Goal: Task Accomplishment & Management: Manage account settings

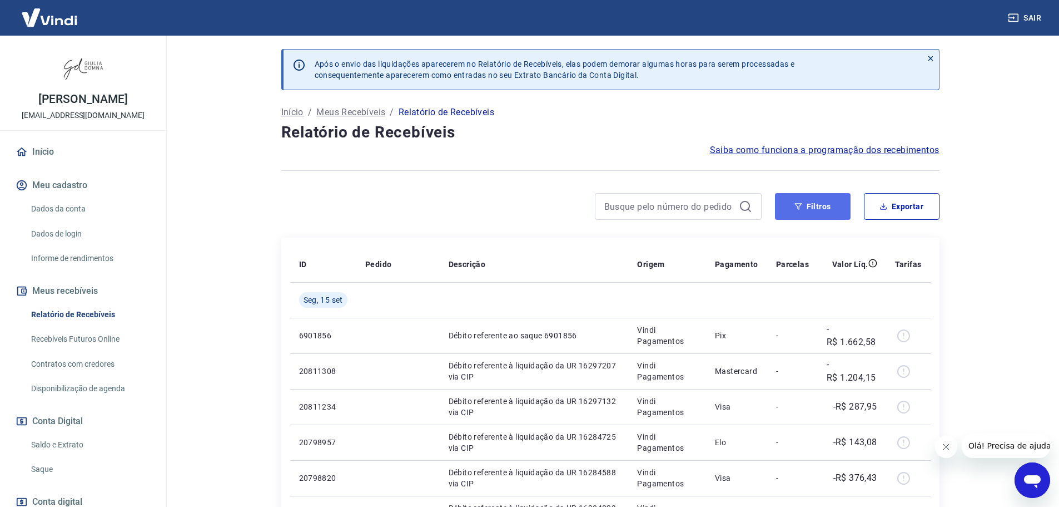
click at [820, 205] on button "Filtros" at bounding box center [813, 206] width 76 height 27
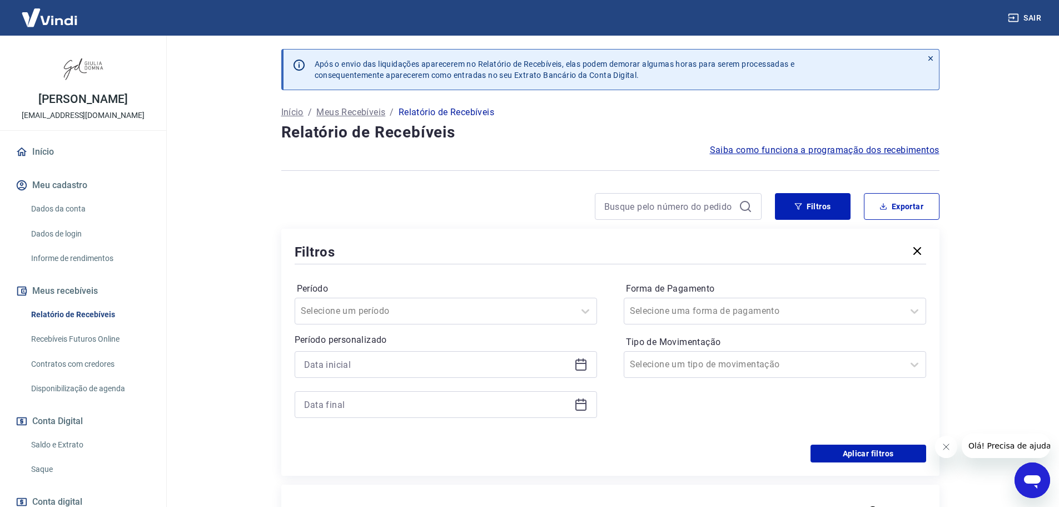
click at [575, 364] on icon at bounding box center [580, 364] width 13 height 13
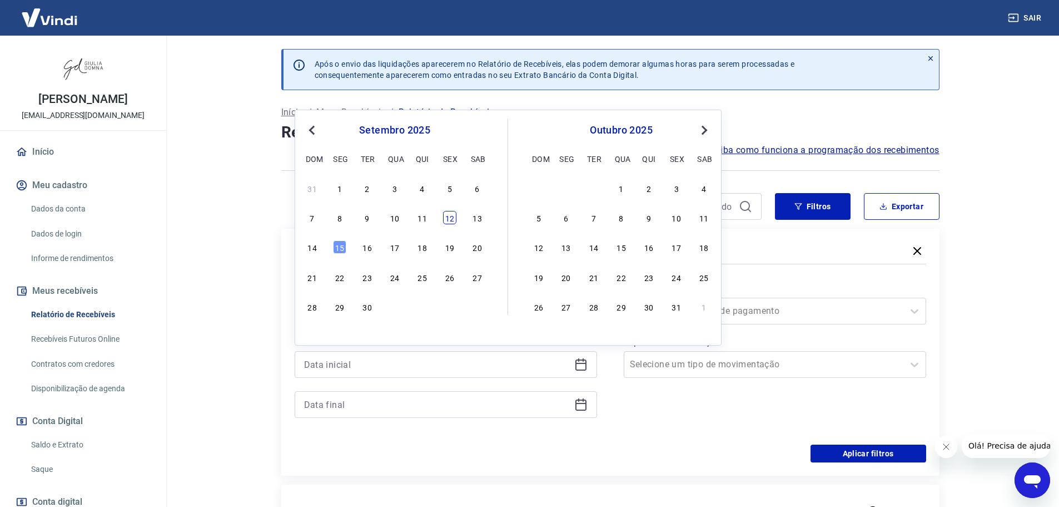
click at [450, 216] on div "12" at bounding box center [449, 217] width 13 height 13
type input "[DATE]"
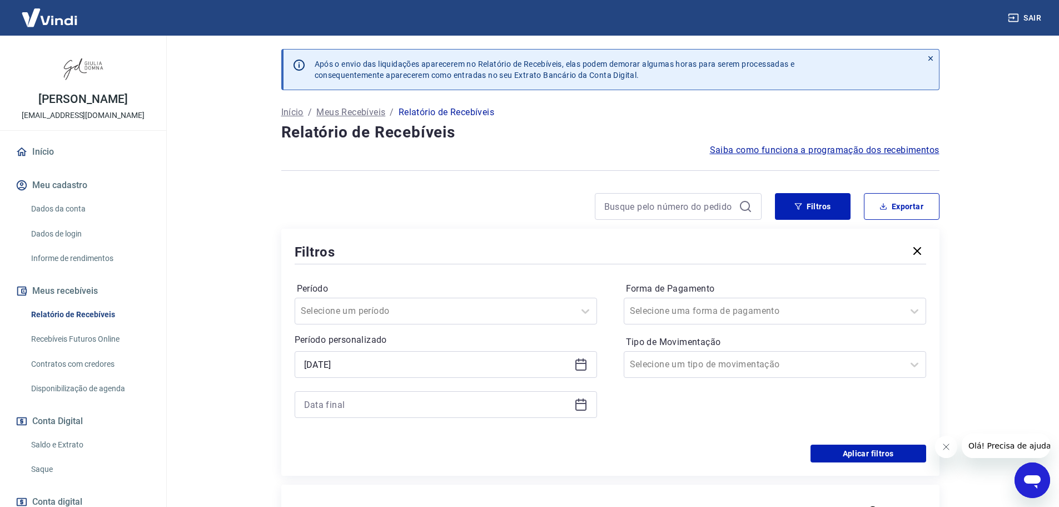
click at [578, 405] on icon at bounding box center [580, 404] width 13 height 13
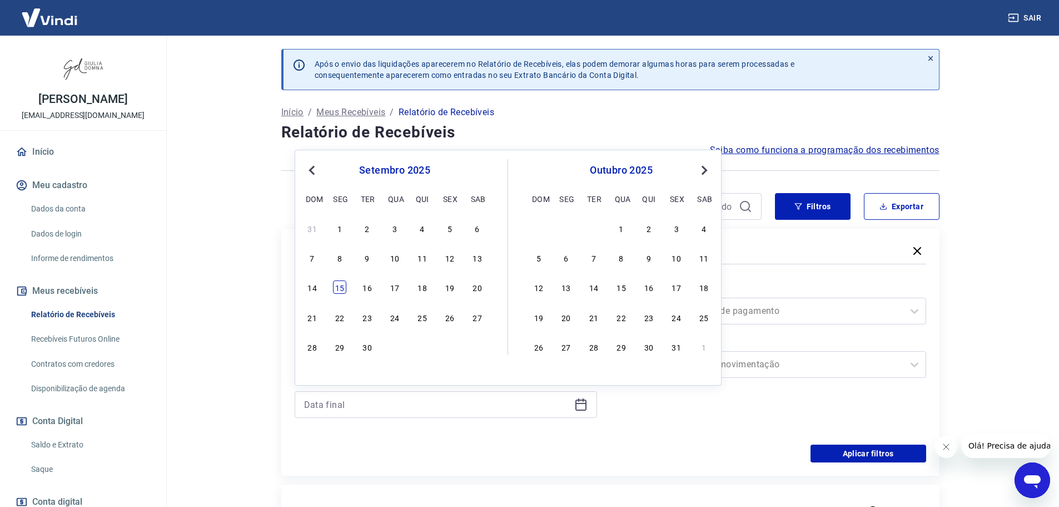
click at [339, 284] on div "15" at bounding box center [339, 286] width 13 height 13
type input "[DATE]"
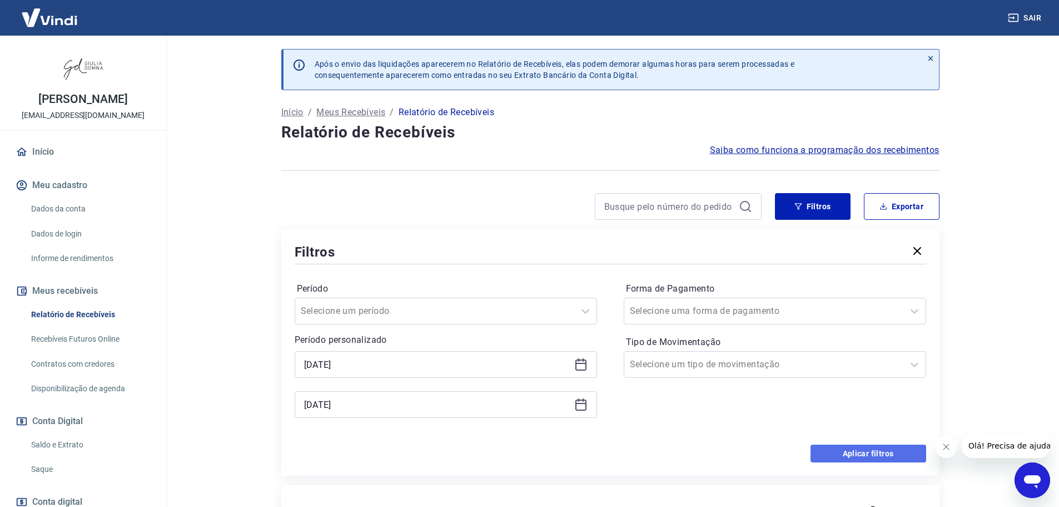
click at [859, 448] on button "Aplicar filtros" at bounding box center [869, 453] width 116 height 18
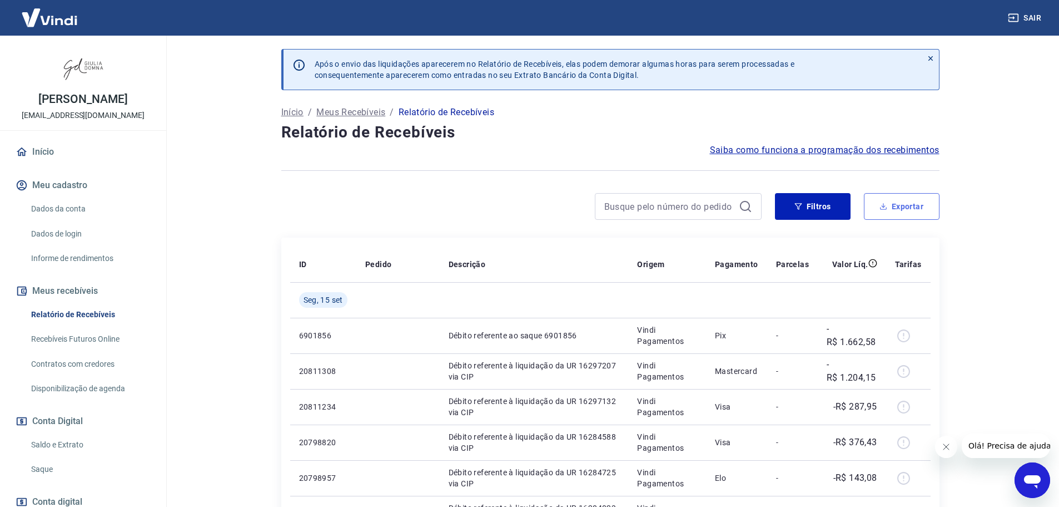
click at [905, 205] on button "Exportar" at bounding box center [902, 206] width 76 height 27
type input "[DATE]"
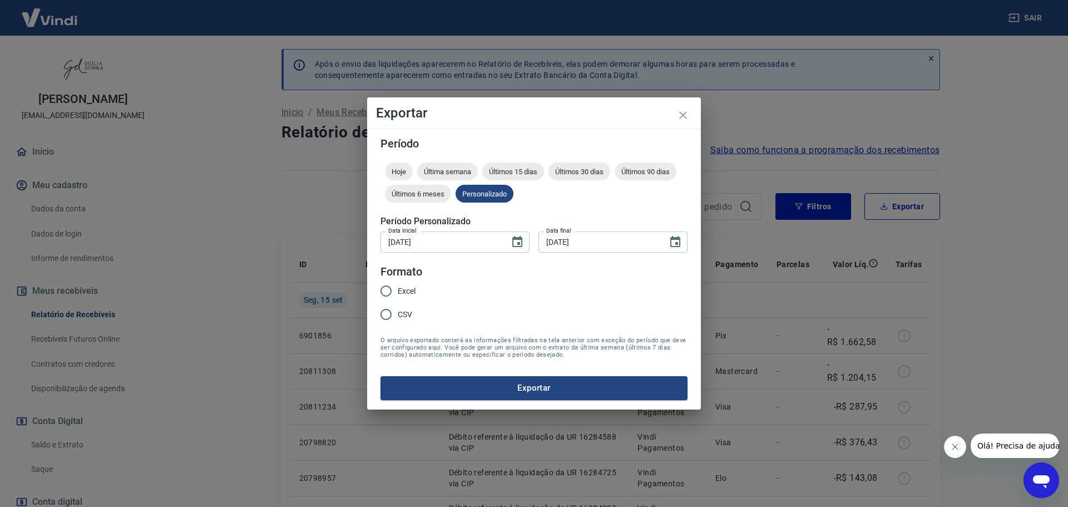
click at [385, 288] on input "Excel" at bounding box center [385, 290] width 23 height 23
radio input "true"
click at [626, 391] on button "Exportar" at bounding box center [533, 387] width 307 height 23
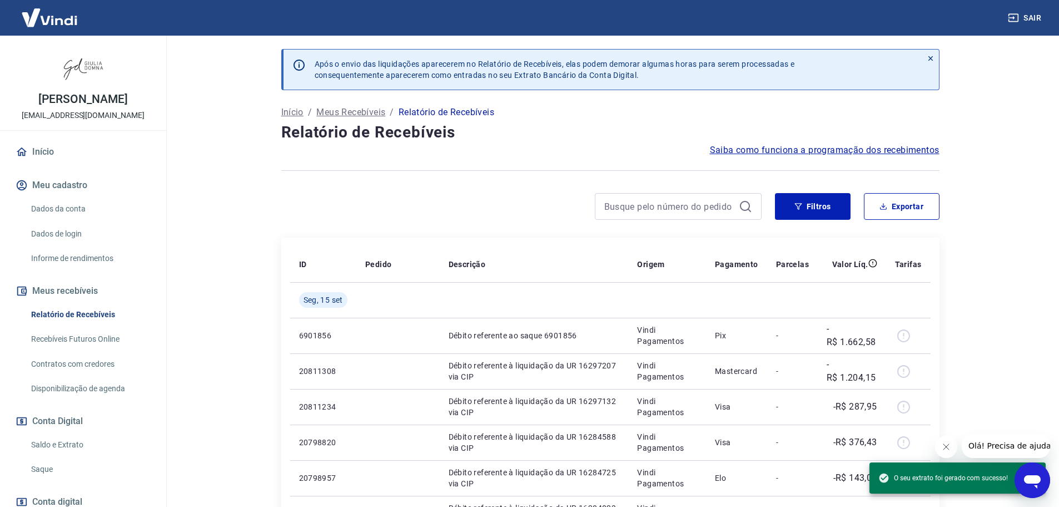
click at [40, 470] on link "Saque" at bounding box center [90, 469] width 126 height 23
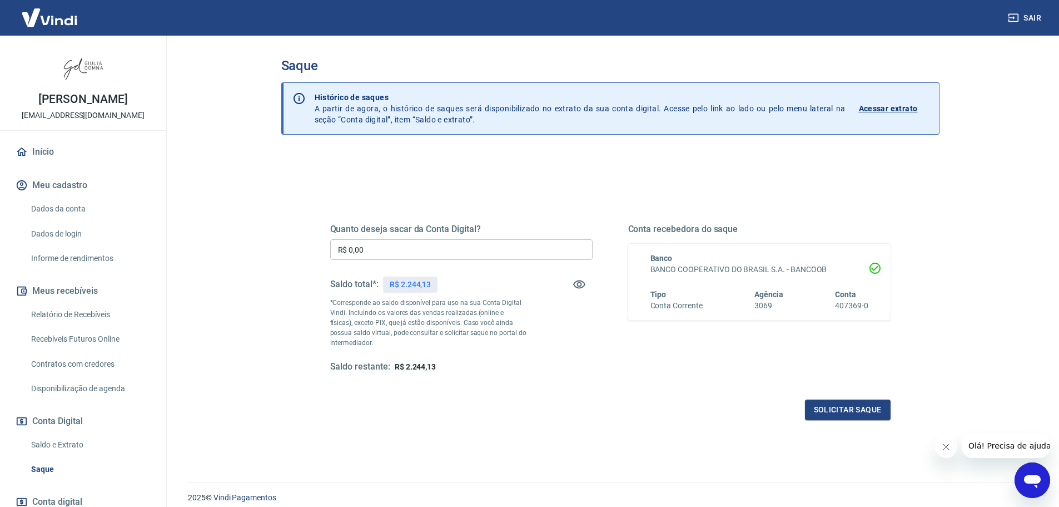
click at [415, 250] on input "R$ 0,00" at bounding box center [461, 249] width 262 height 21
type input "R$ 2.244,13"
click at [840, 406] on button "Solicitar saque" at bounding box center [848, 409] width 86 height 21
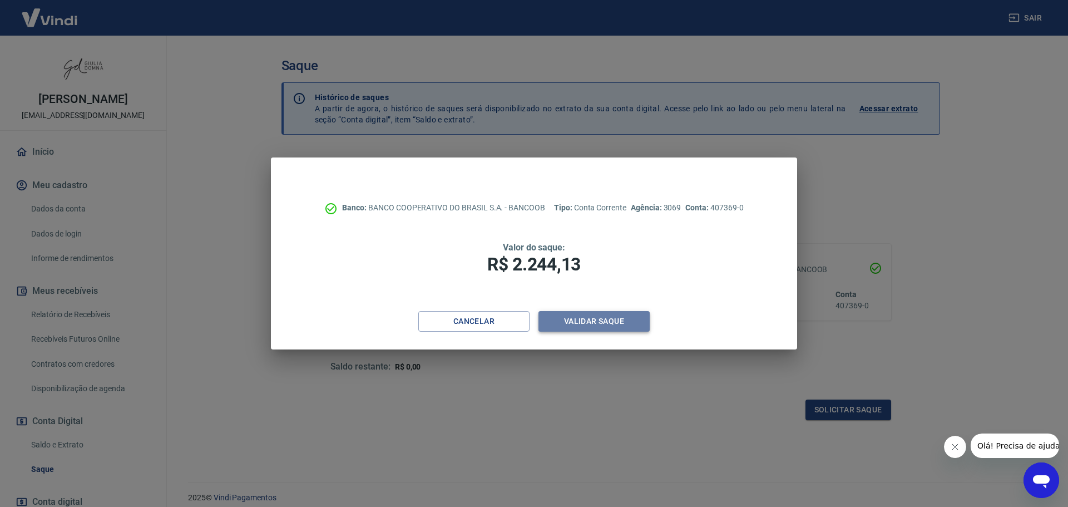
click at [617, 319] on button "Validar saque" at bounding box center [593, 321] width 111 height 21
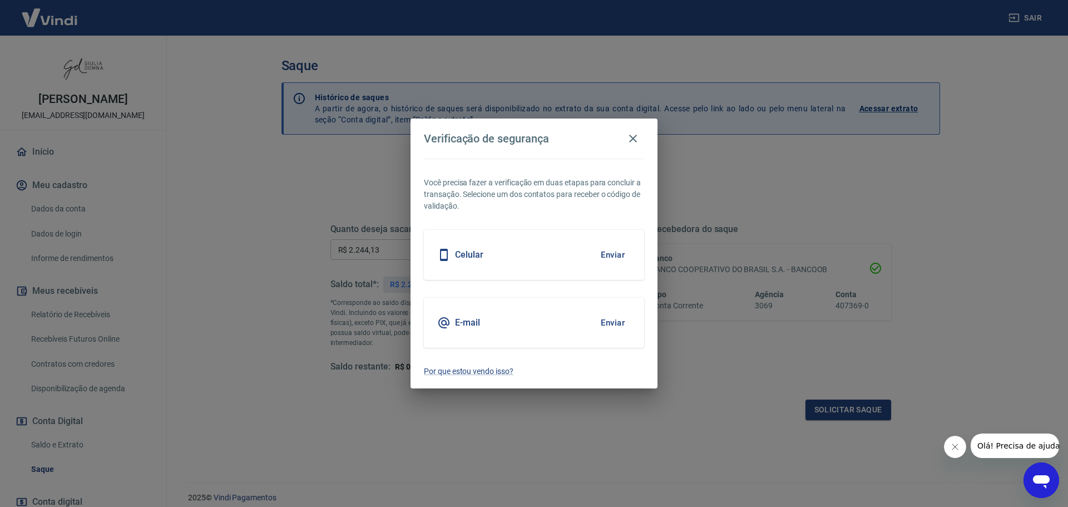
click at [616, 319] on button "Enviar" at bounding box center [613, 322] width 36 height 23
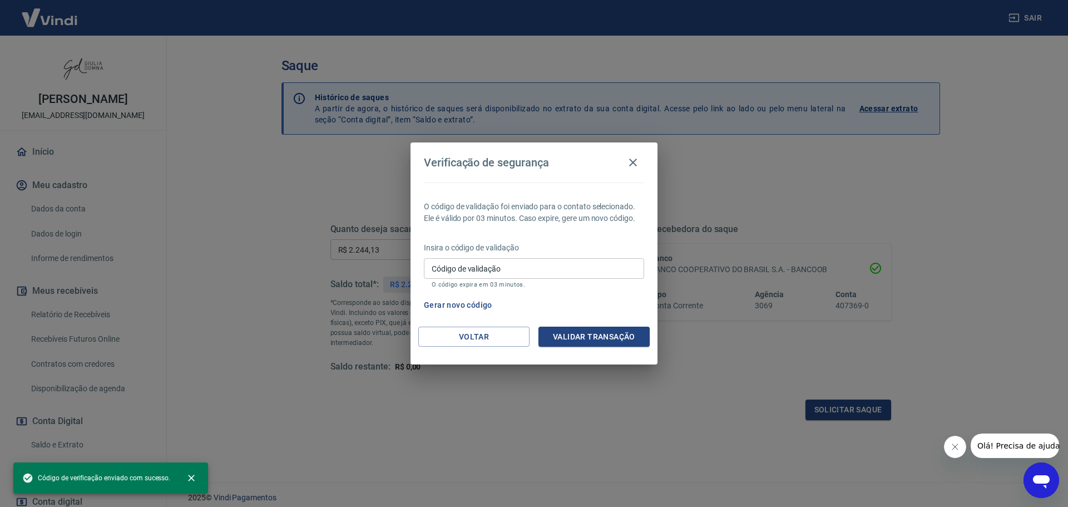
click at [511, 268] on input "Código de validação" at bounding box center [534, 268] width 220 height 21
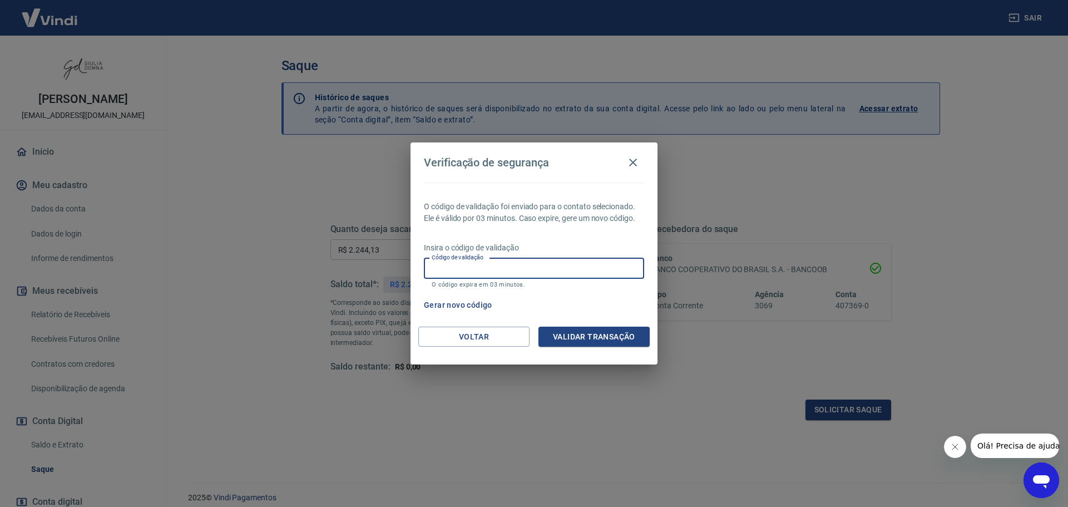
paste input "370697"
type input "370697"
click at [607, 335] on button "Validar transação" at bounding box center [593, 336] width 111 height 21
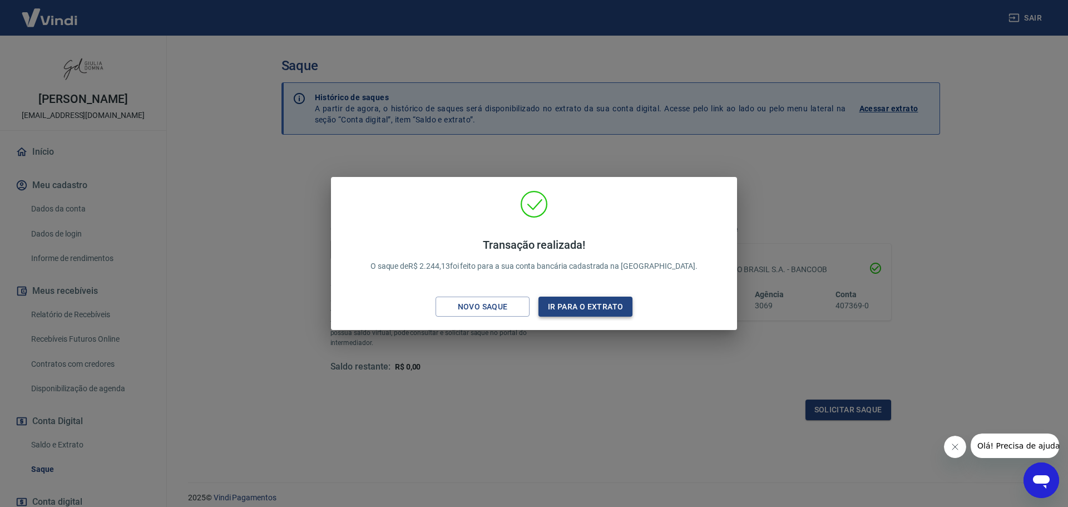
click at [587, 297] on button "Ir para o extrato" at bounding box center [585, 306] width 94 height 21
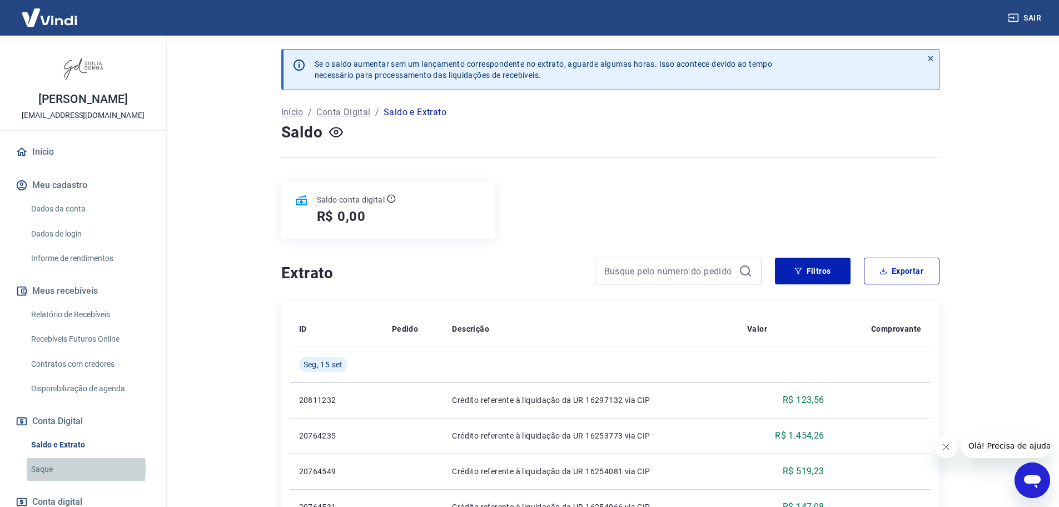
click at [40, 469] on link "Saque" at bounding box center [90, 469] width 126 height 23
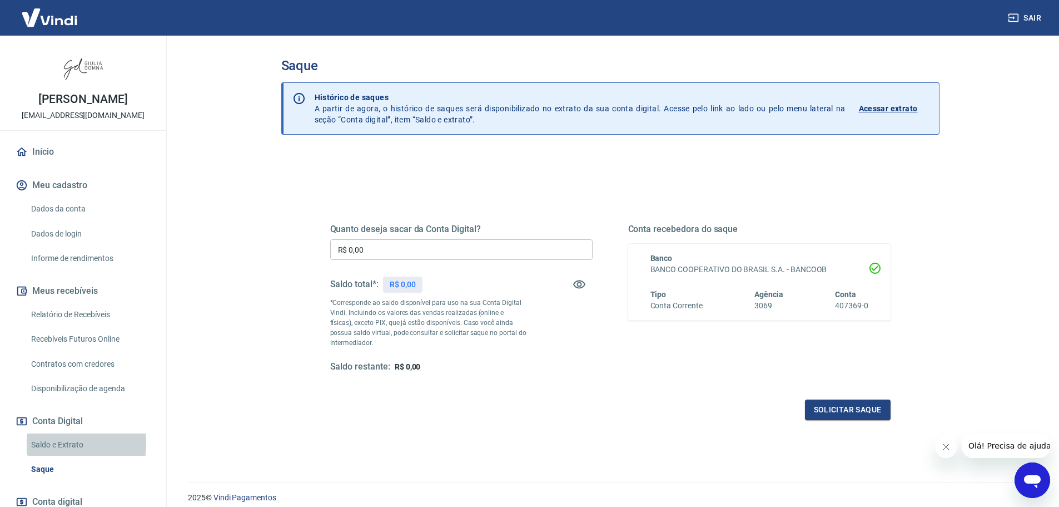
drag, startPoint x: 58, startPoint y: 443, endPoint x: 63, endPoint y: 442, distance: 5.8
click at [58, 443] on link "Saldo e Extrato" at bounding box center [90, 444] width 126 height 23
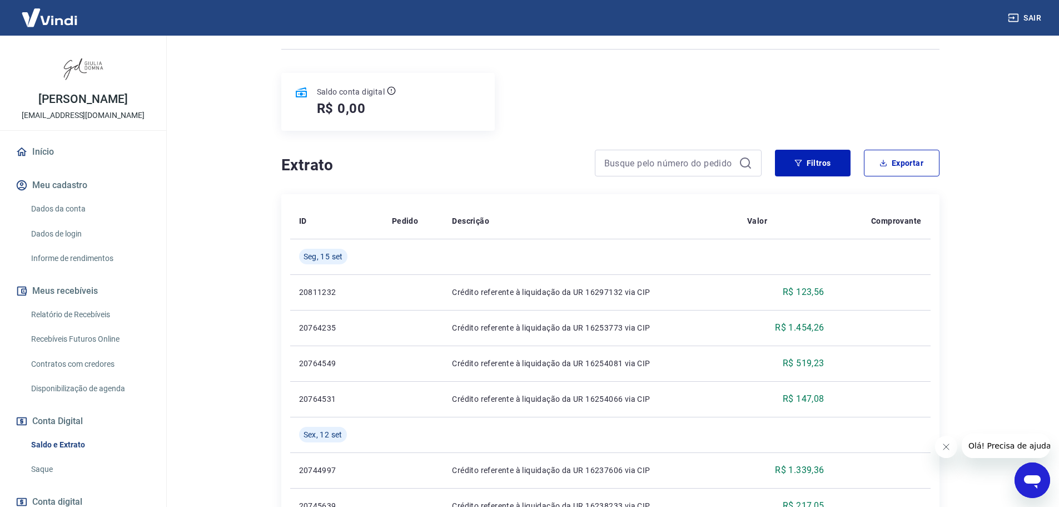
scroll to position [167, 0]
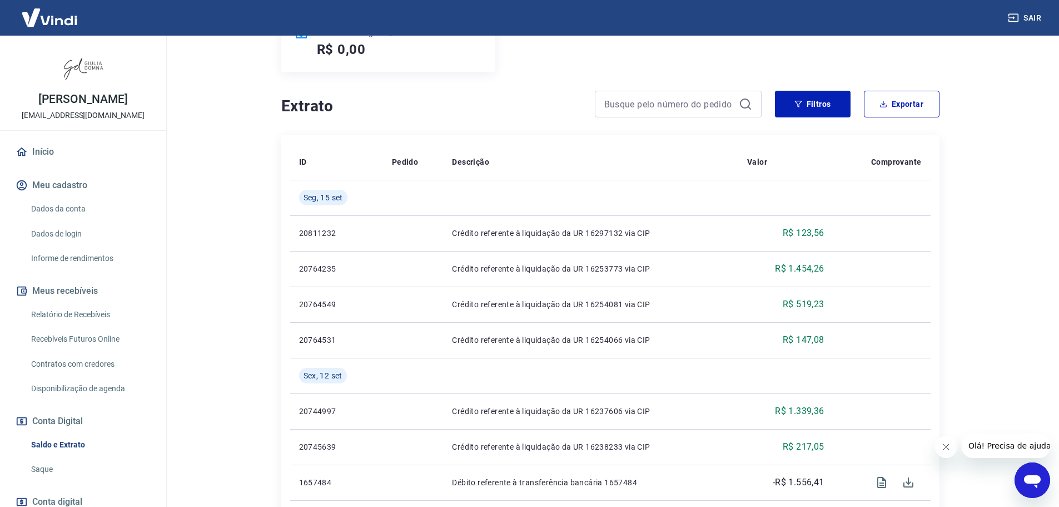
click at [44, 467] on link "Saque" at bounding box center [90, 469] width 126 height 23
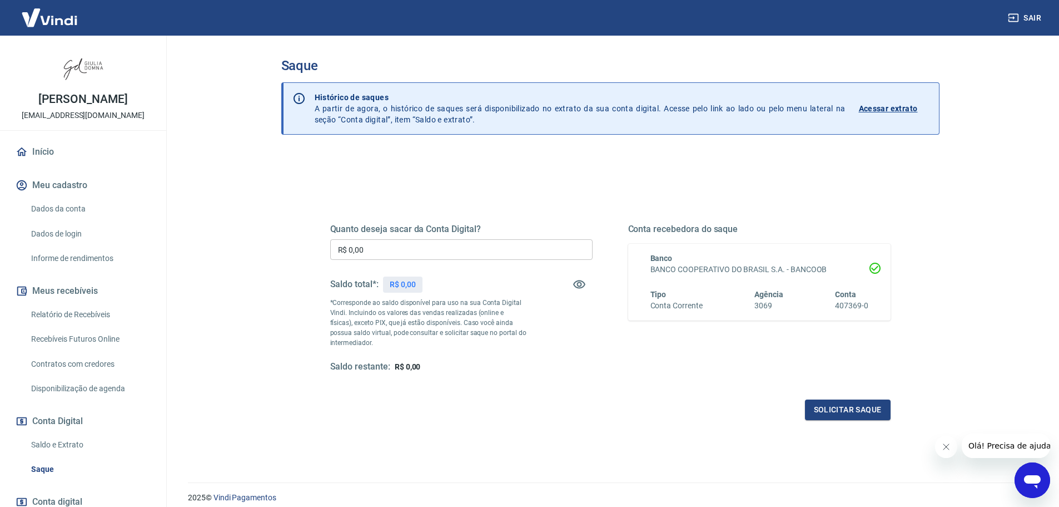
click at [73, 439] on link "Saldo e Extrato" at bounding box center [90, 444] width 126 height 23
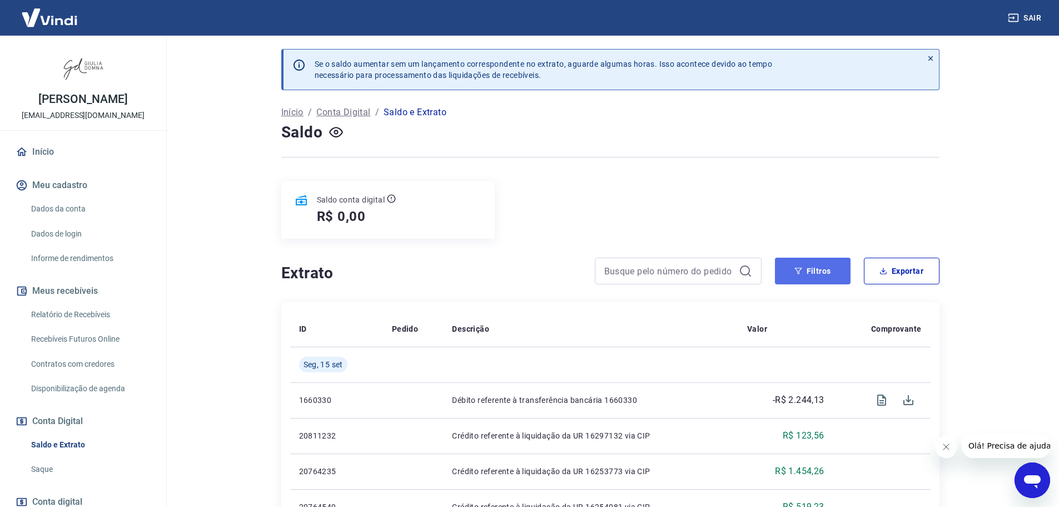
click at [819, 264] on button "Filtros" at bounding box center [813, 270] width 76 height 27
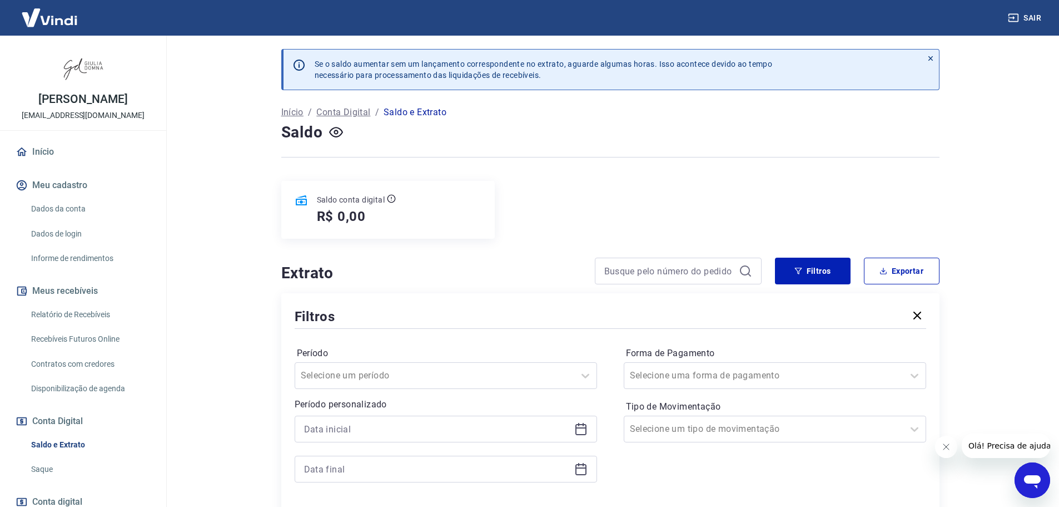
click at [583, 430] on icon at bounding box center [580, 428] width 13 height 13
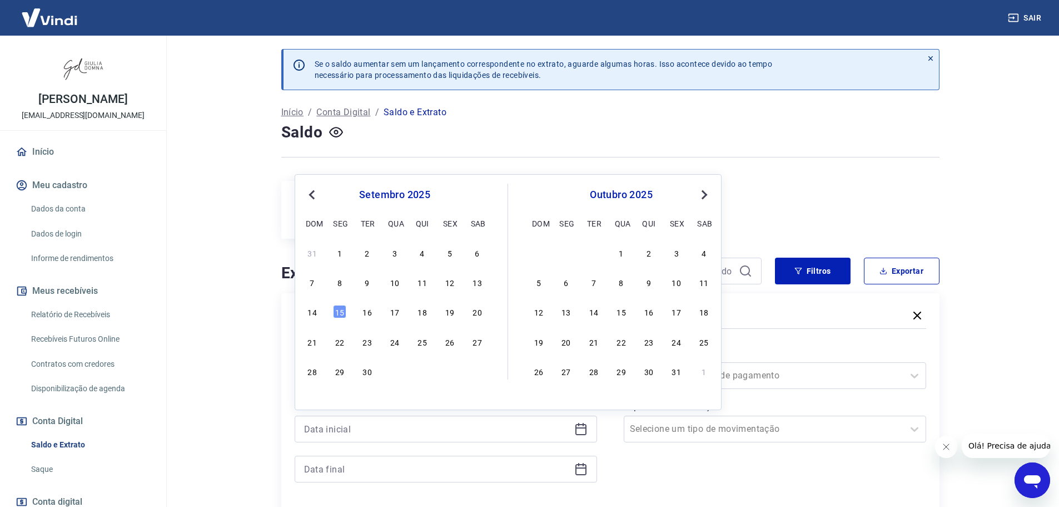
drag, startPoint x: 340, startPoint y: 313, endPoint x: 633, endPoint y: 480, distance: 337.2
click at [341, 313] on div "15" at bounding box center [339, 311] width 13 height 13
type input "[DATE]"
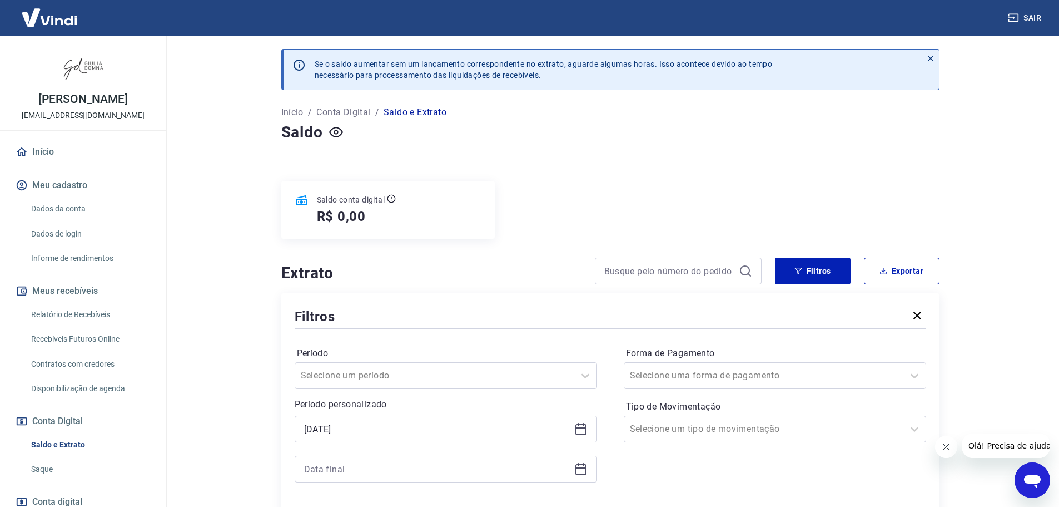
click at [582, 471] on icon at bounding box center [580, 468] width 13 height 13
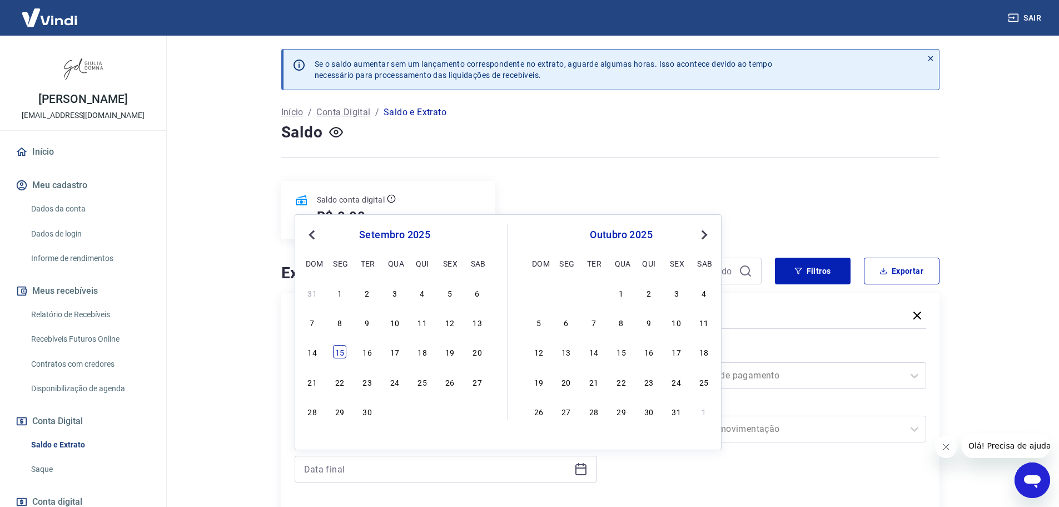
click at [339, 354] on div "15" at bounding box center [339, 351] width 13 height 13
type input "[DATE]"
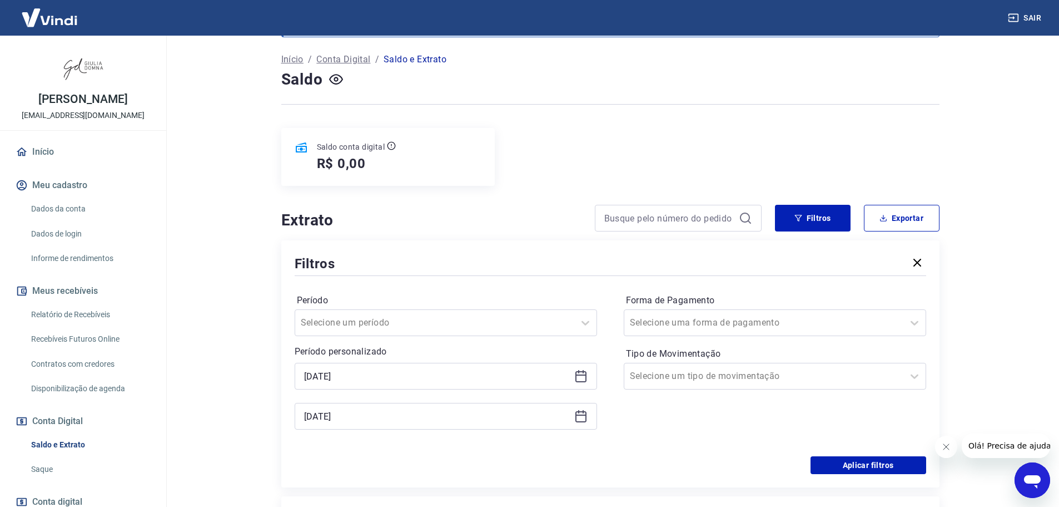
scroll to position [167, 0]
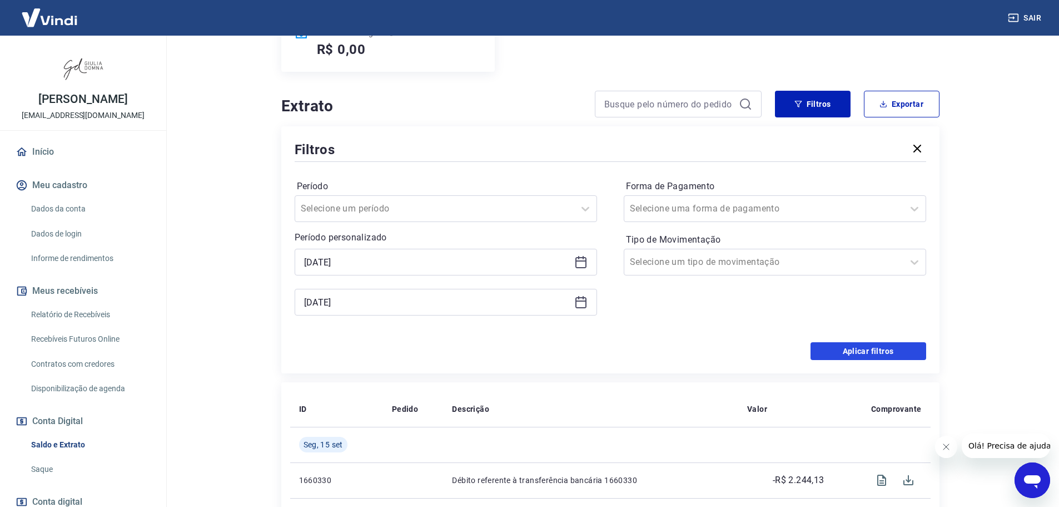
drag, startPoint x: 870, startPoint y: 353, endPoint x: 886, endPoint y: 349, distance: 16.1
click at [870, 352] on button "Aplicar filtros" at bounding box center [869, 351] width 116 height 18
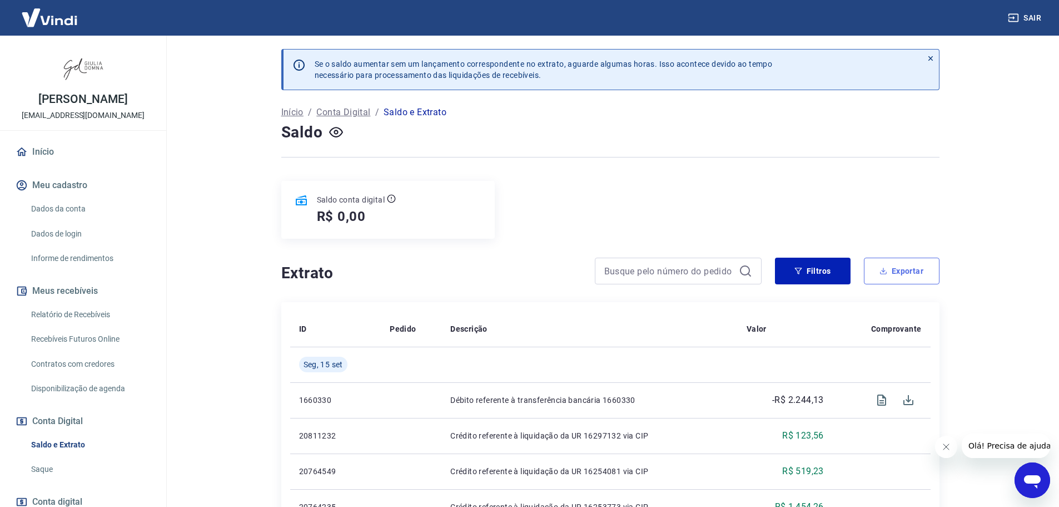
click at [905, 269] on button "Exportar" at bounding box center [902, 270] width 76 height 27
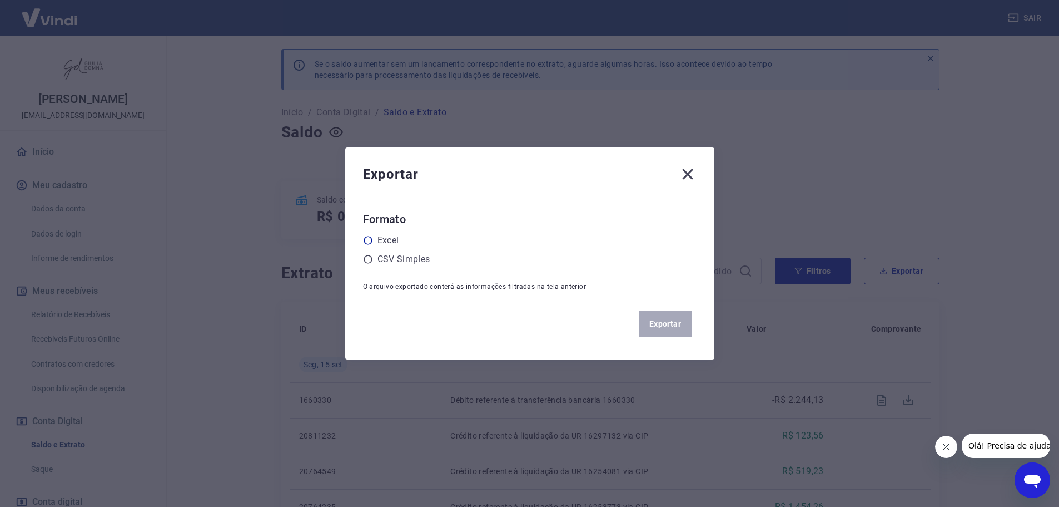
click at [370, 241] on icon at bounding box center [368, 240] width 10 height 10
click at [0, 0] on input "radio" at bounding box center [0, 0] width 0 height 0
click at [673, 324] on button "Exportar" at bounding box center [665, 323] width 53 height 27
